Goal: Transaction & Acquisition: Purchase product/service

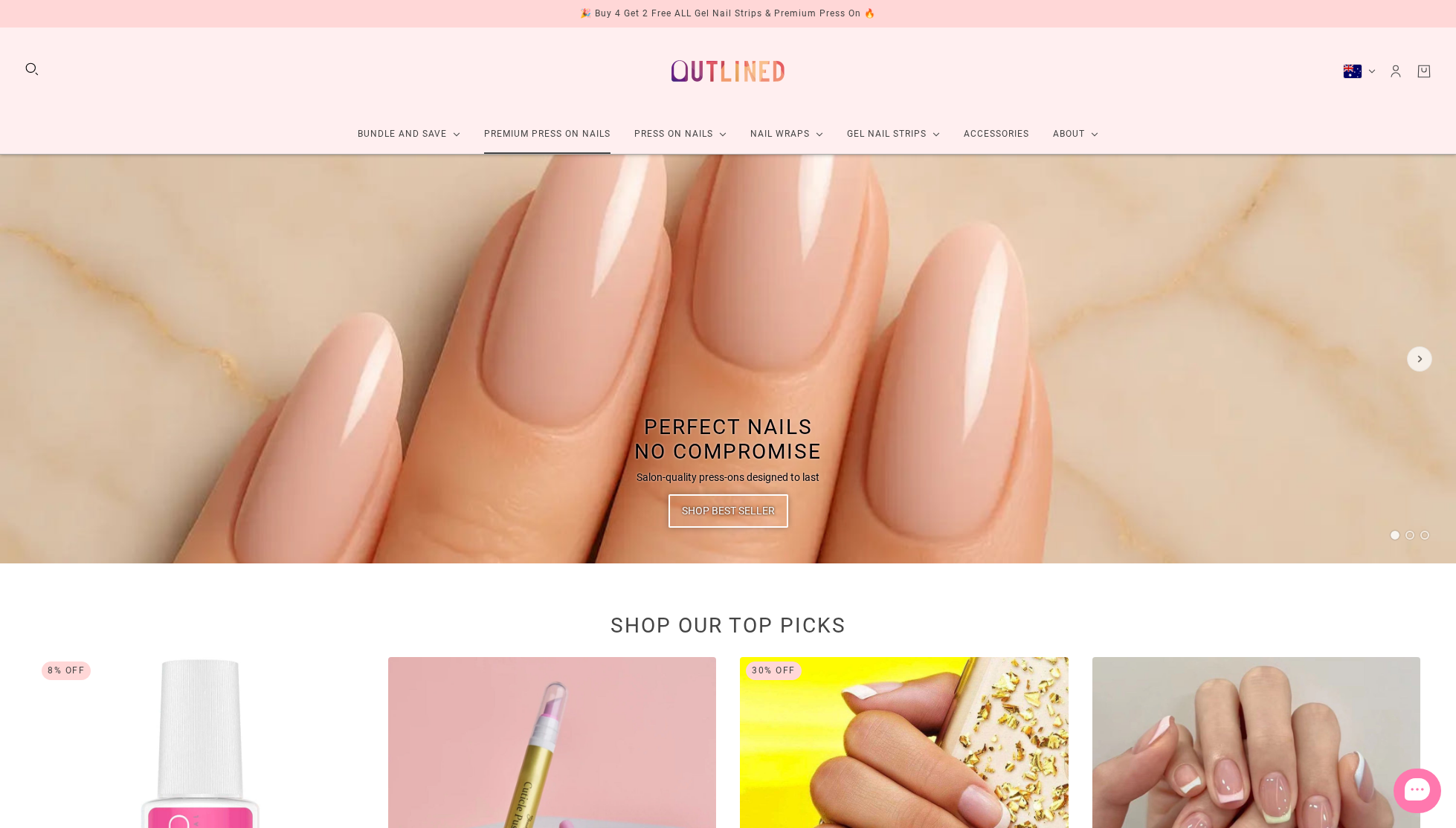
click at [536, 133] on link "Premium Press On Nails" at bounding box center [546, 134] width 150 height 39
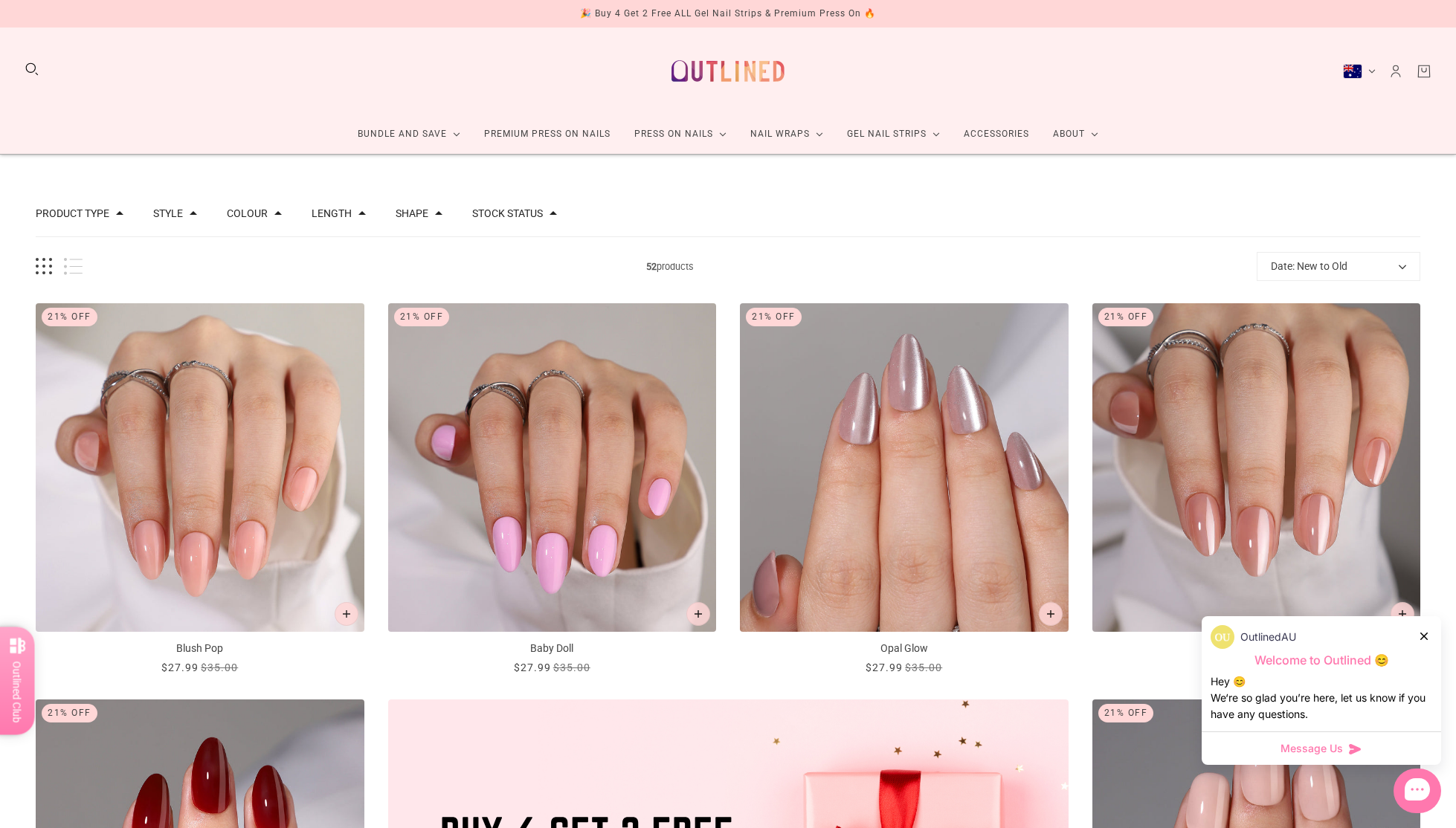
click at [1350, 269] on button "Date: New to Old" at bounding box center [1338, 267] width 164 height 29
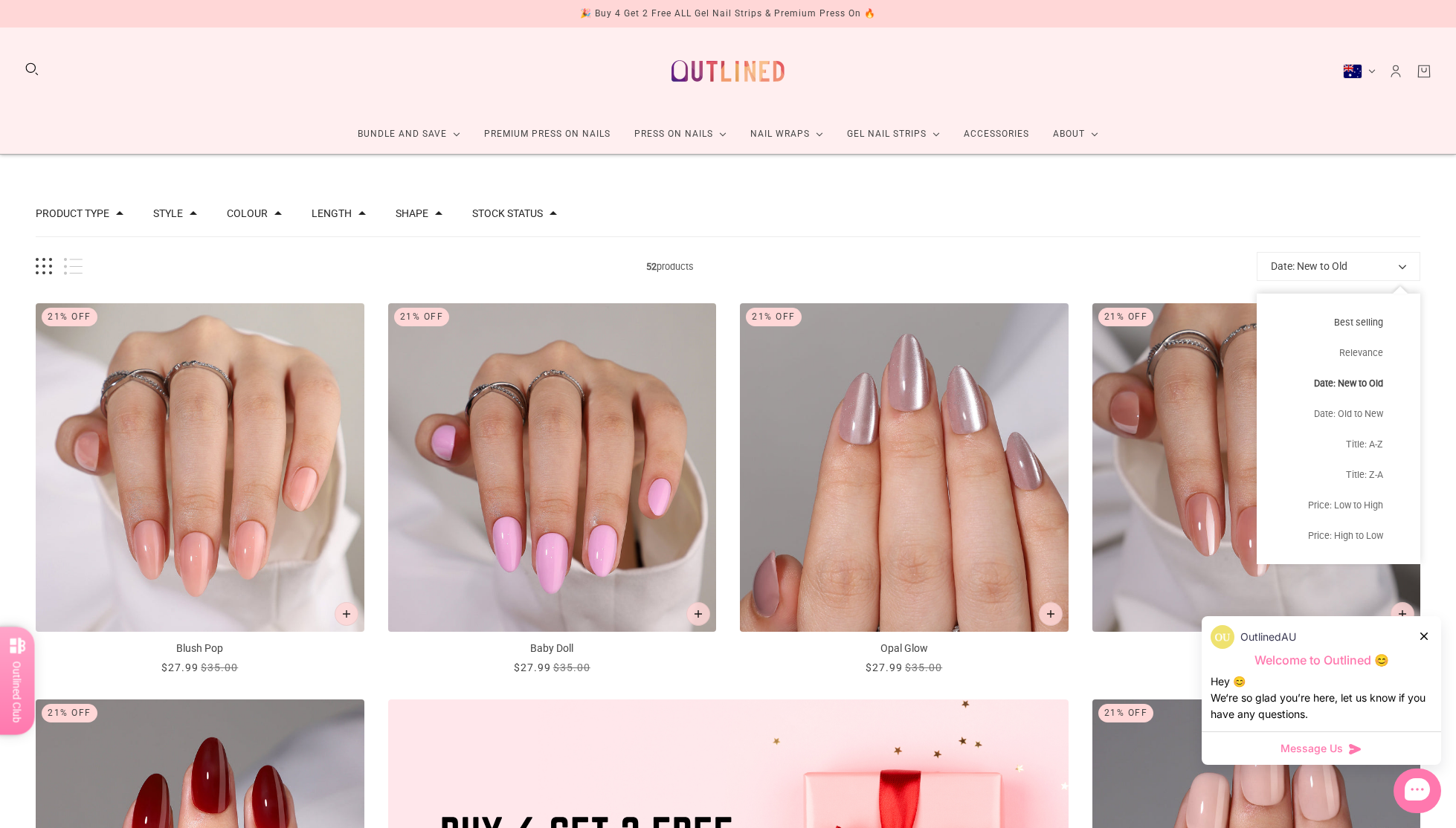
click at [1358, 318] on button "Best selling" at bounding box center [1338, 322] width 164 height 30
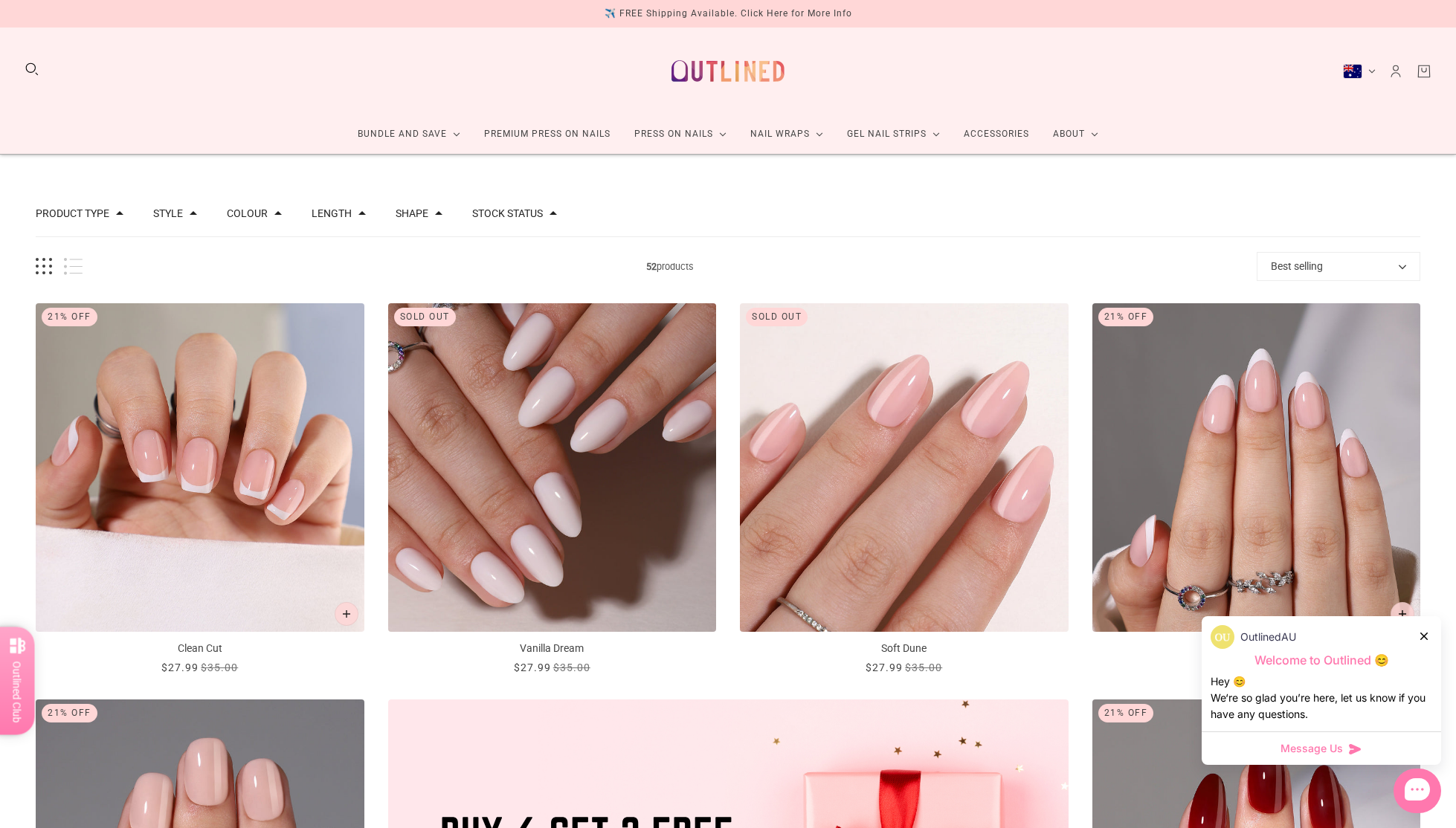
click at [1425, 634] on icon at bounding box center [1425, 637] width 8 height 8
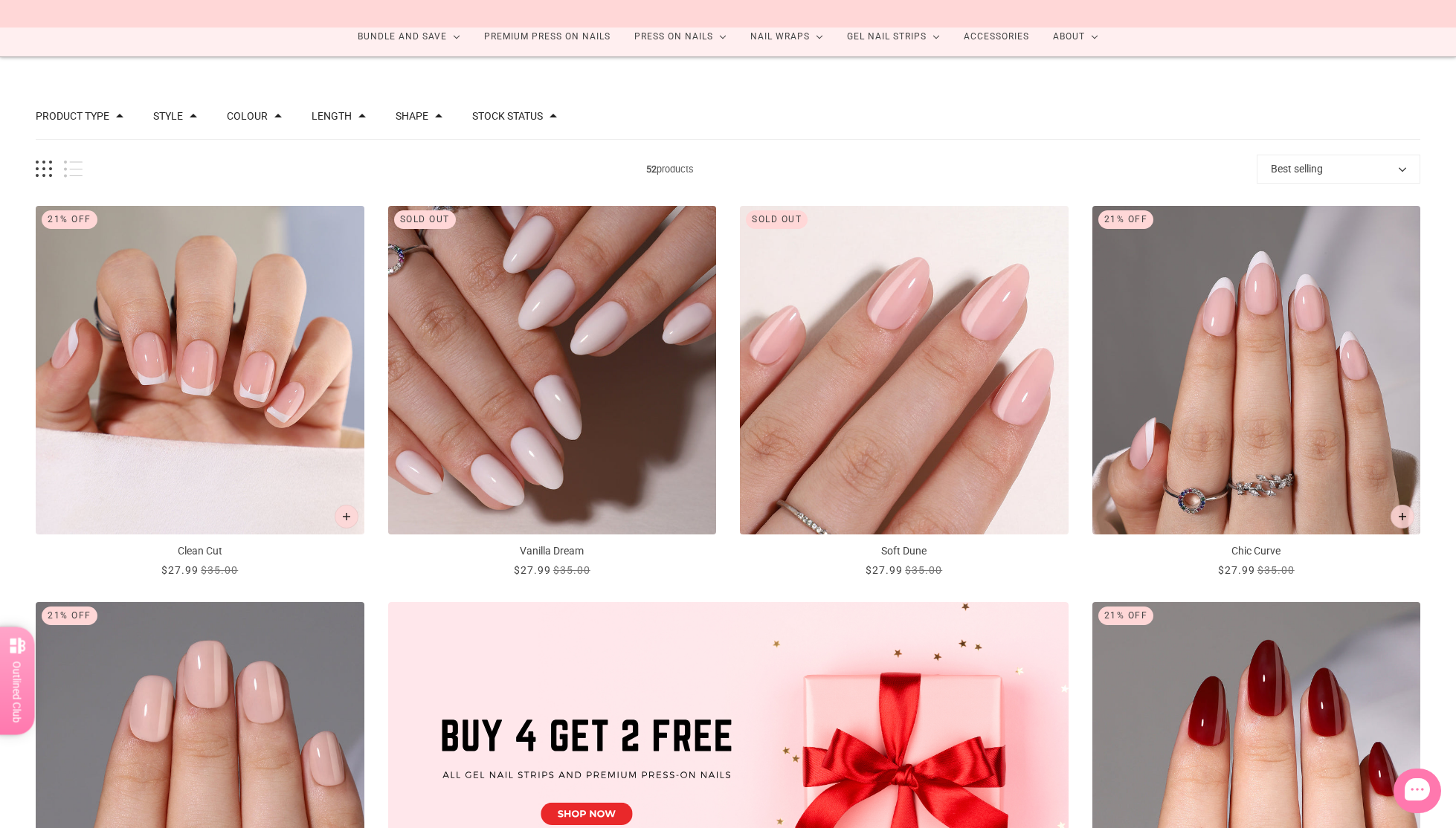
scroll to position [11, 0]
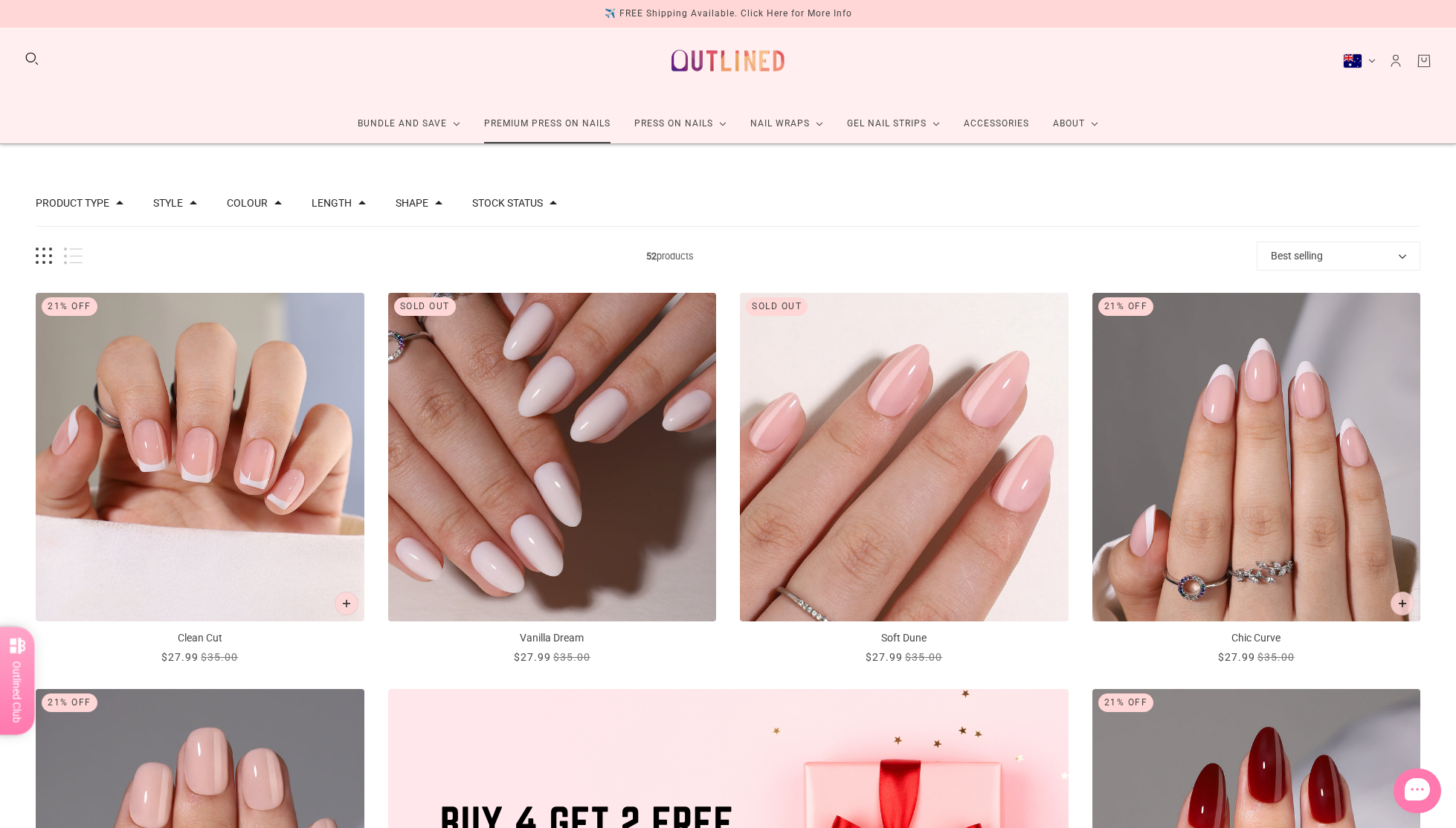
click at [558, 120] on link "Premium Press On Nails" at bounding box center [546, 124] width 150 height 39
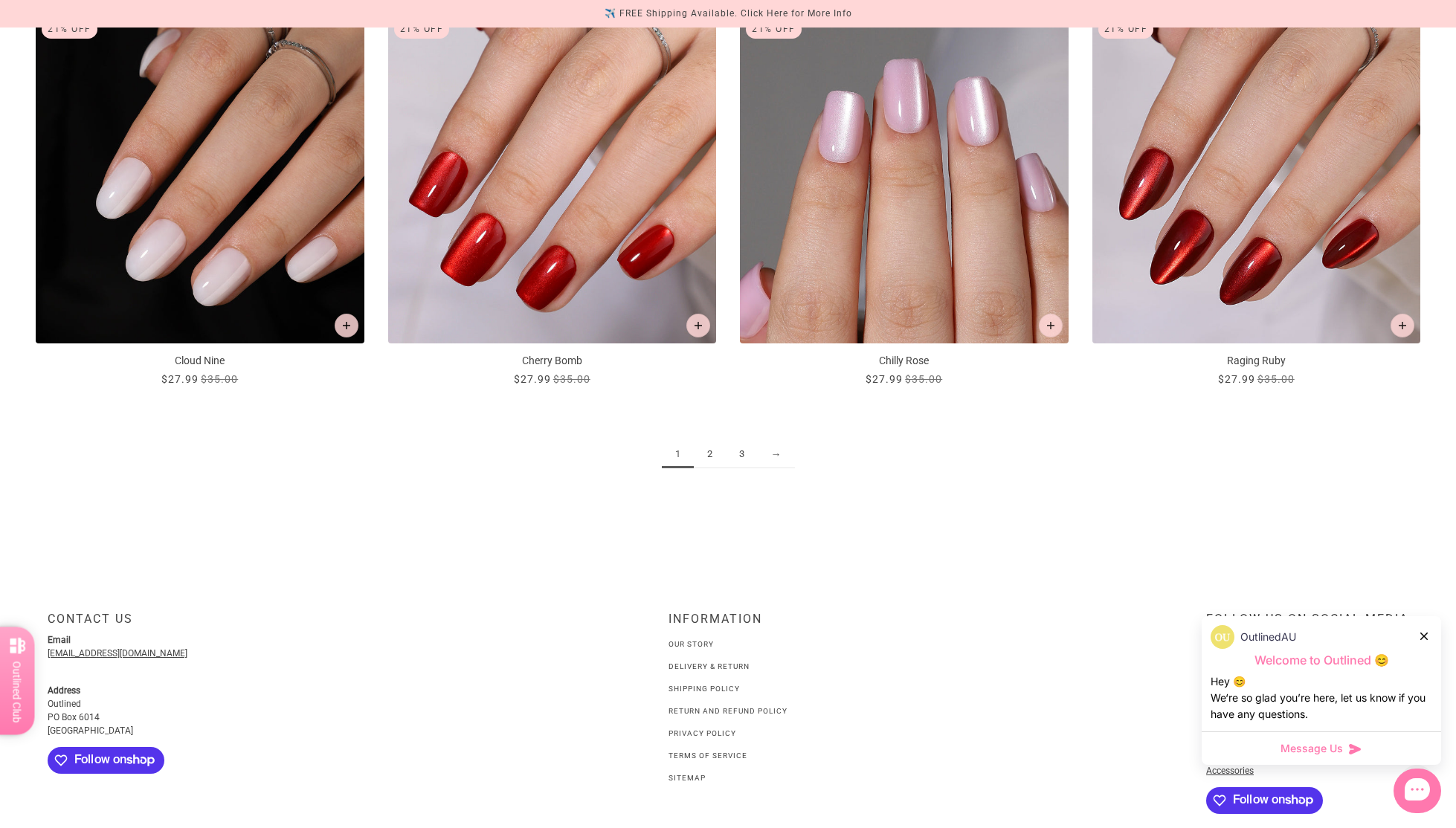
scroll to position [2355, 0]
